Goal: Information Seeking & Learning: Compare options

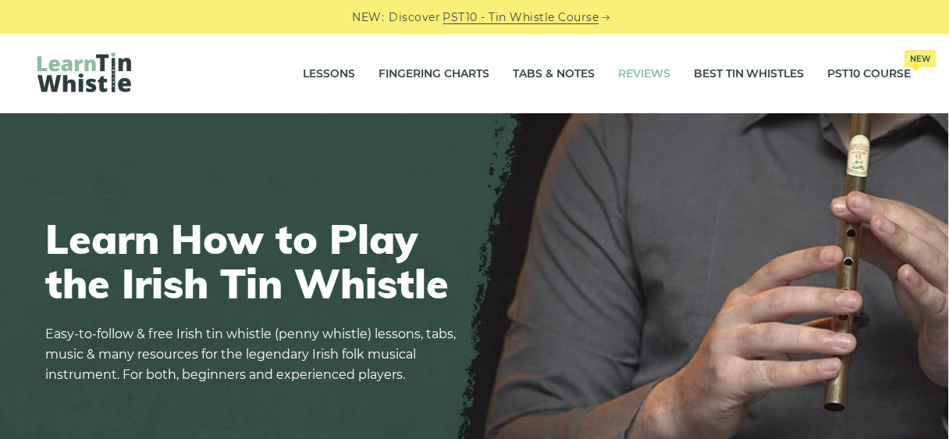
click at [639, 69] on link "Reviews" at bounding box center [644, 74] width 52 height 39
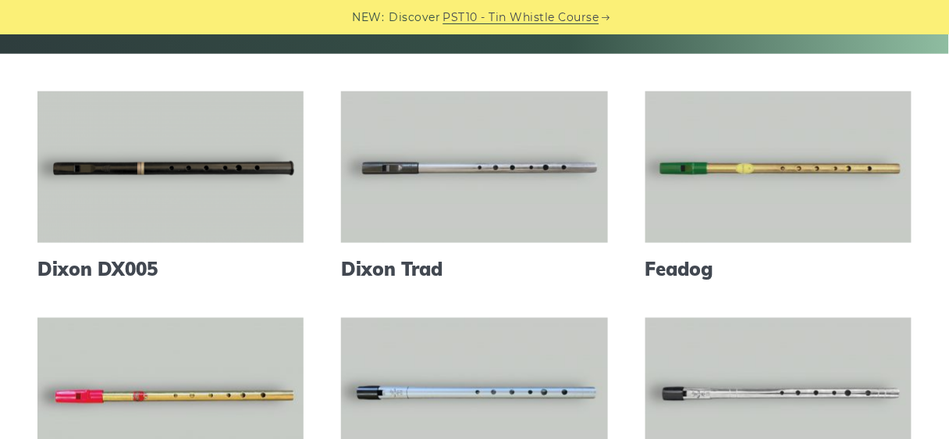
scroll to position [357, 0]
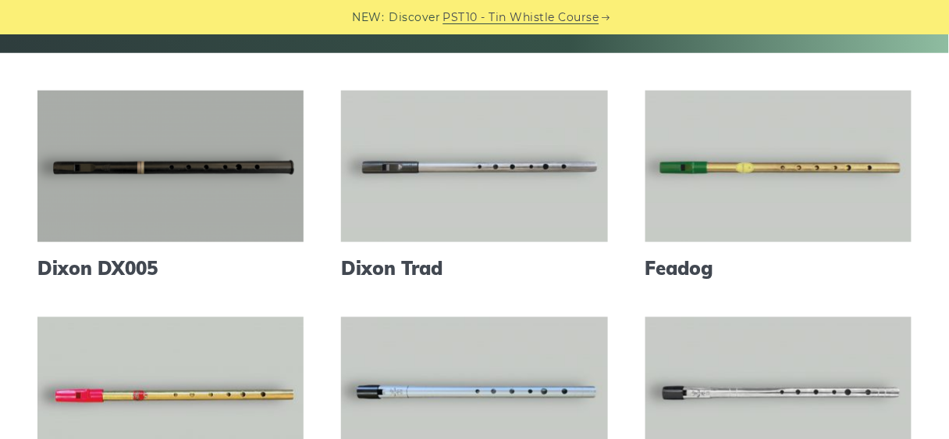
click at [150, 170] on link at bounding box center [170, 166] width 266 height 151
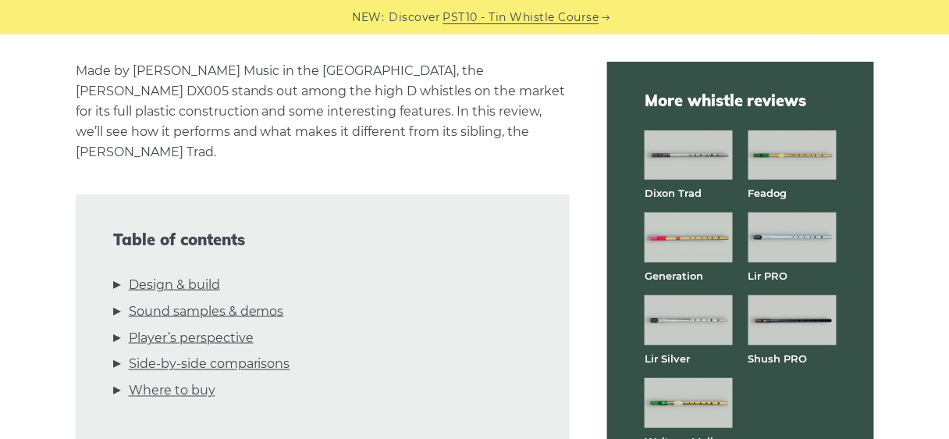
scroll to position [386, 0]
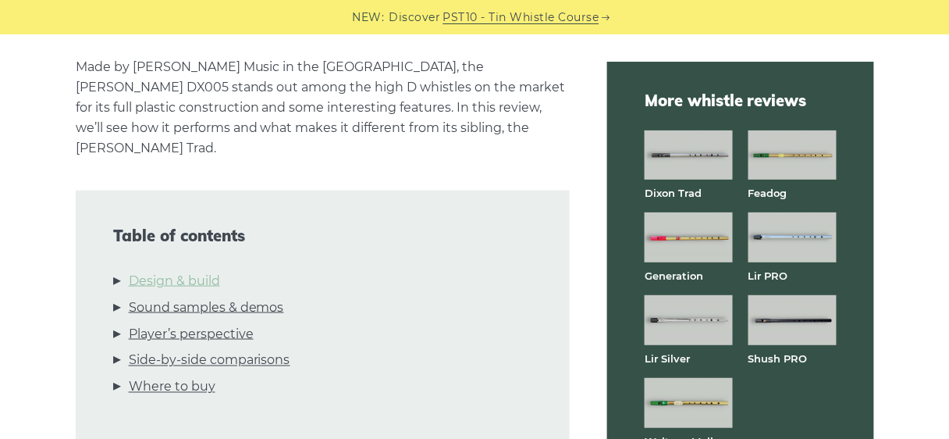
click at [173, 271] on link "Design & build" at bounding box center [174, 281] width 91 height 20
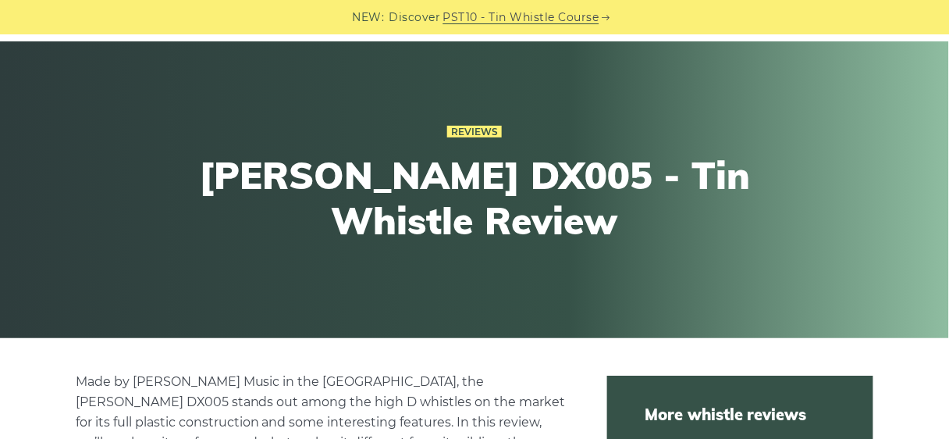
scroll to position [0, 0]
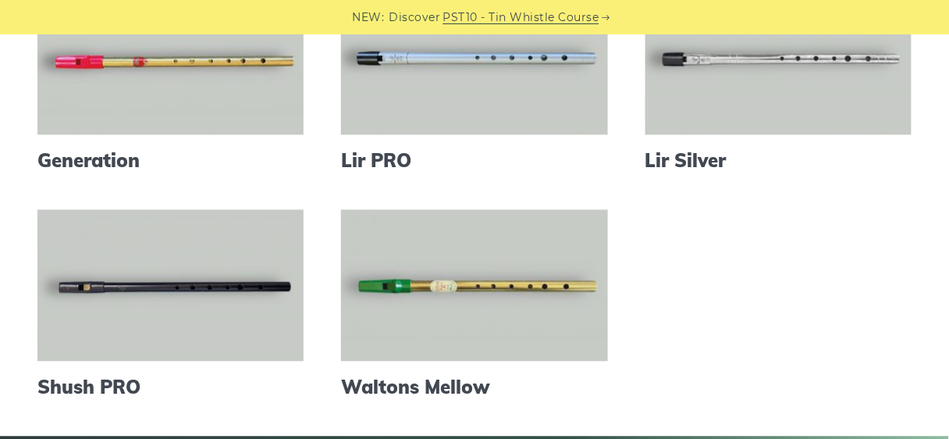
scroll to position [731, 0]
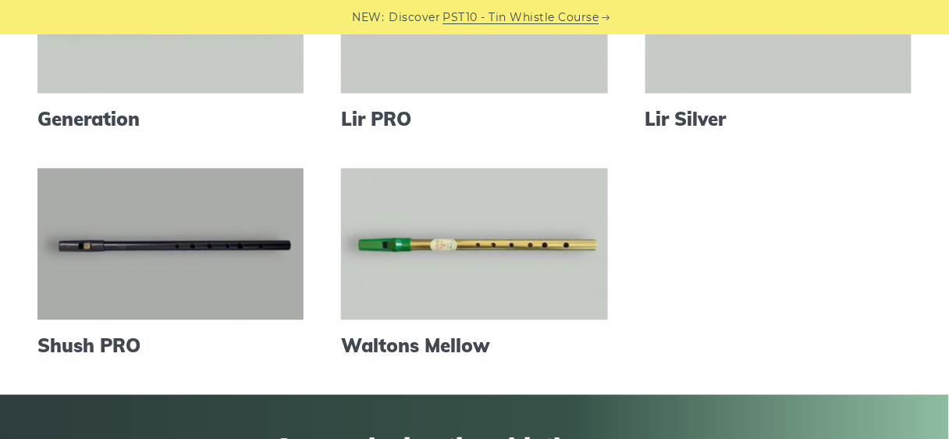
click at [181, 228] on link at bounding box center [170, 244] width 266 height 151
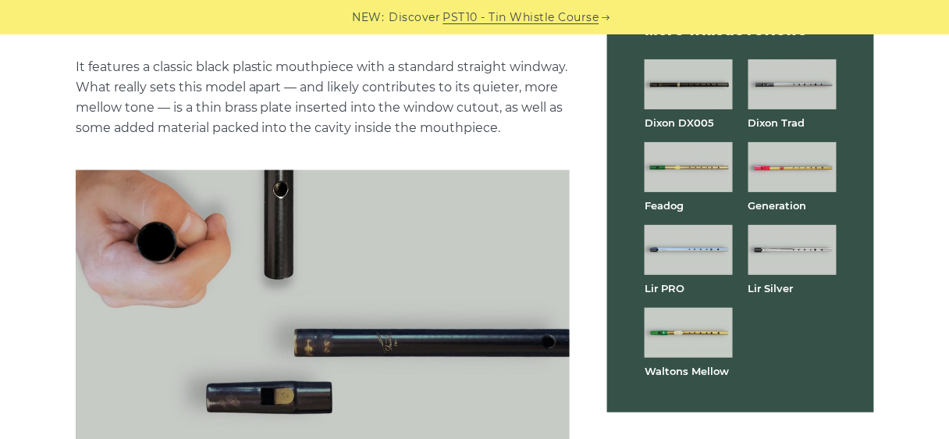
scroll to position [2013, 0]
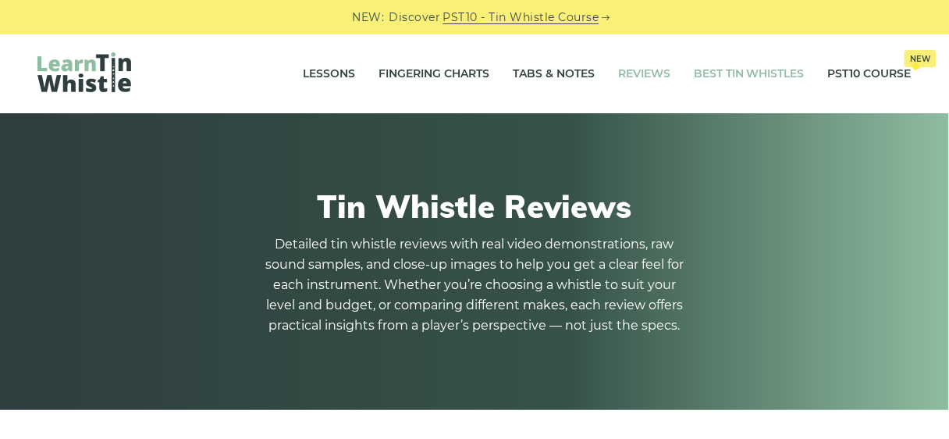
click at [747, 80] on link "Best Tin Whistles" at bounding box center [749, 74] width 111 height 39
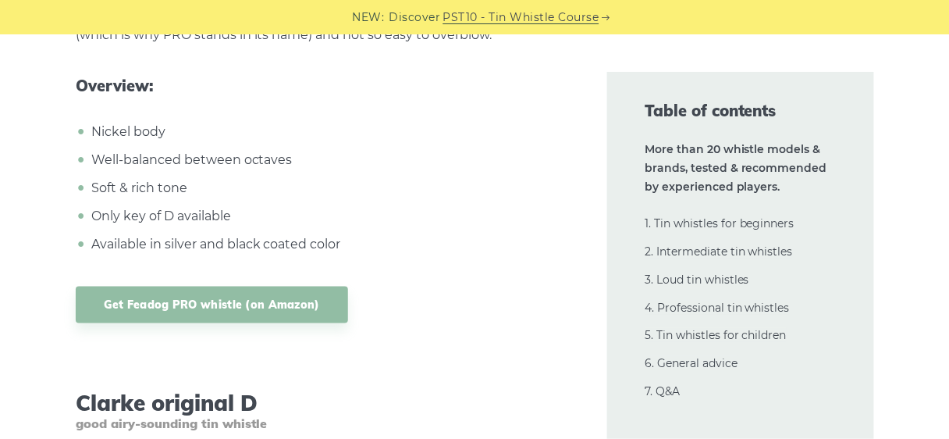
scroll to position [4781, 0]
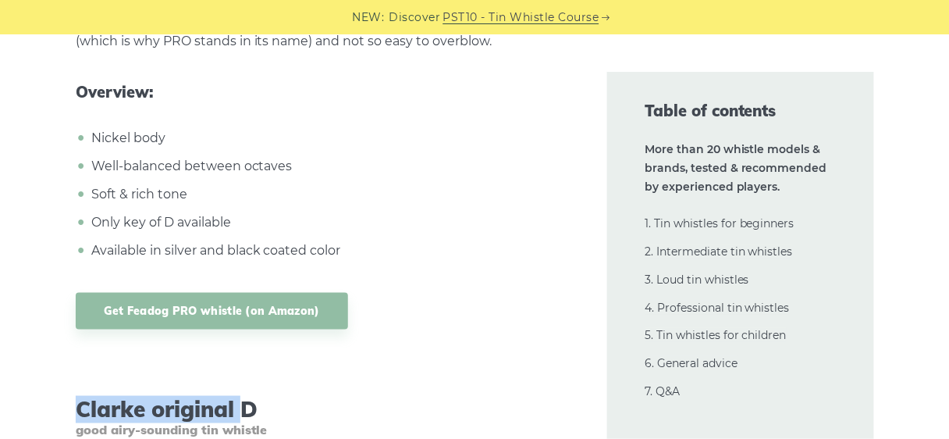
drag, startPoint x: 237, startPoint y: 188, endPoint x: 76, endPoint y: 178, distance: 161.1
click at [76, 396] on h3 "[PERSON_NAME] original D good airy-sounding tin whistle" at bounding box center [323, 416] width 494 height 41
drag, startPoint x: 265, startPoint y: 184, endPoint x: 130, endPoint y: 177, distance: 136.0
click at [80, 396] on h3 "[PERSON_NAME] original D good airy-sounding tin whistle" at bounding box center [323, 416] width 494 height 41
